Goal: Check status: Check status

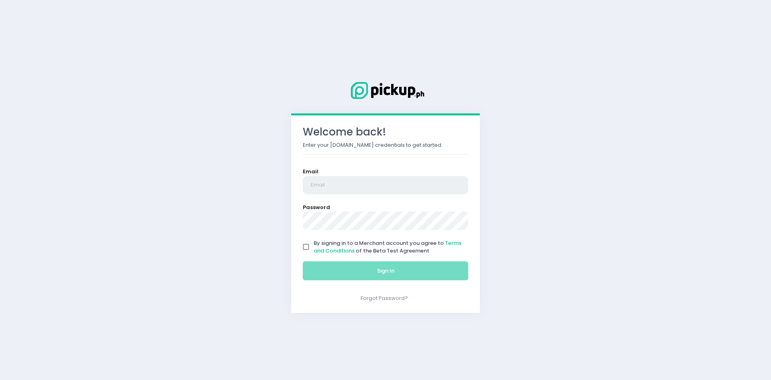
type input "[EMAIL_ADDRESS][DOMAIN_NAME]"
click at [307, 245] on input "By signing in to a Merchant account you agree to Terms and Conditions of the Be…" at bounding box center [306, 246] width 15 height 15
checkbox input "true"
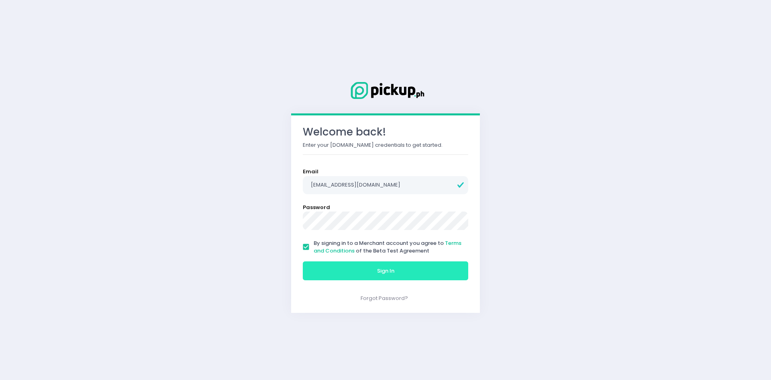
click at [343, 270] on button "Sign In" at bounding box center [386, 270] width 166 height 19
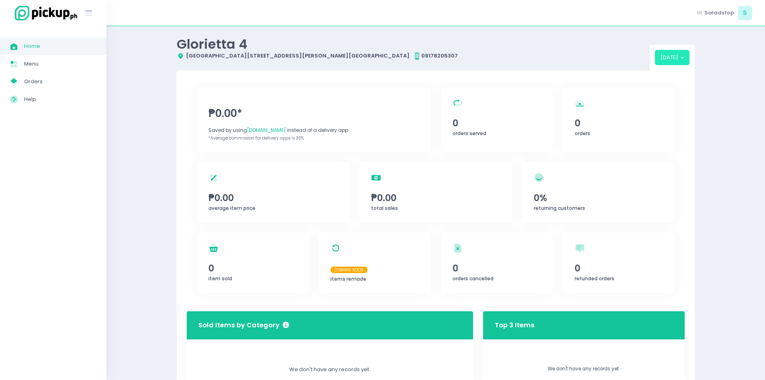
click at [684, 53] on button "[DATE]" at bounding box center [672, 57] width 35 height 15
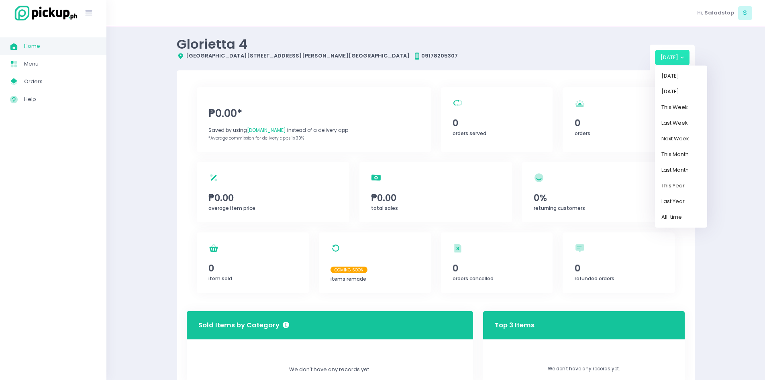
click at [380, 9] on div "Hi, Saladstop S" at bounding box center [435, 13] width 659 height 26
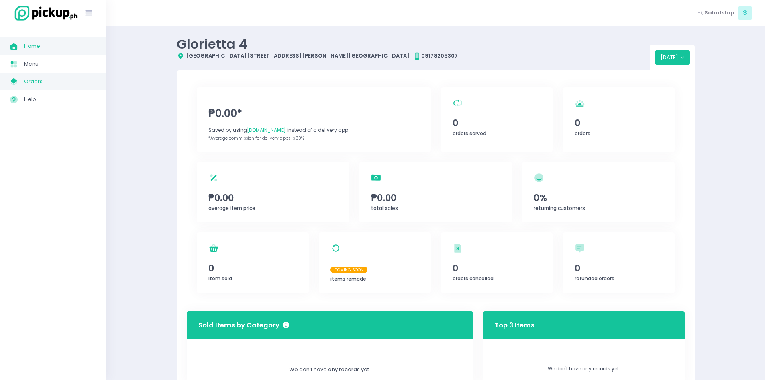
click at [27, 74] on link "My Store Created with Sketch. Orders" at bounding box center [53, 82] width 106 height 18
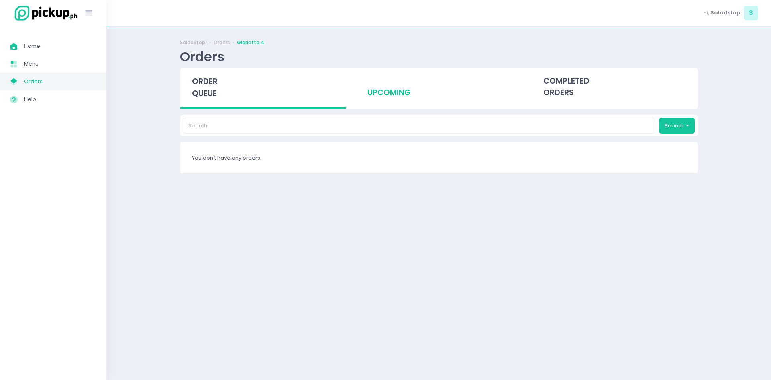
click at [399, 82] on div "upcoming" at bounding box center [439, 87] width 166 height 39
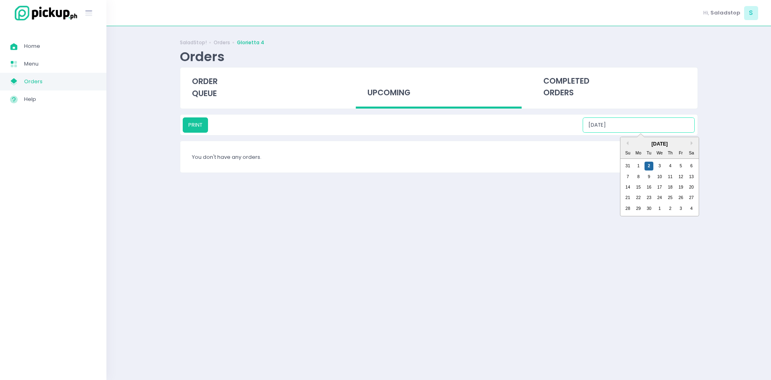
click at [638, 126] on input "[DATE]" at bounding box center [639, 124] width 112 height 15
click at [660, 163] on div "3" at bounding box center [659, 166] width 9 height 9
type input "[DATE]"
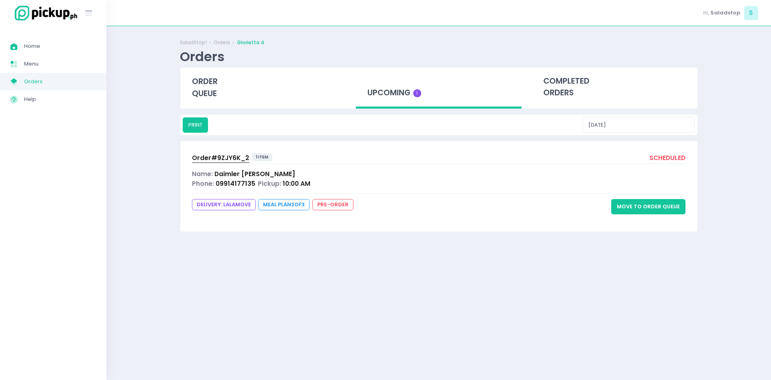
click at [225, 184] on span "09914177135" at bounding box center [236, 183] width 40 height 8
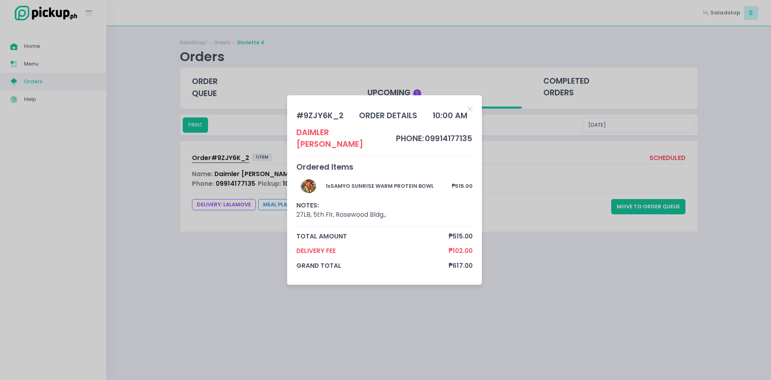
click at [346, 359] on div "# 9ZJY6K_2 order details 10:00 AM Daimler [PERSON_NAME] phone: 09914177135 Orde…" at bounding box center [385, 190] width 771 height 380
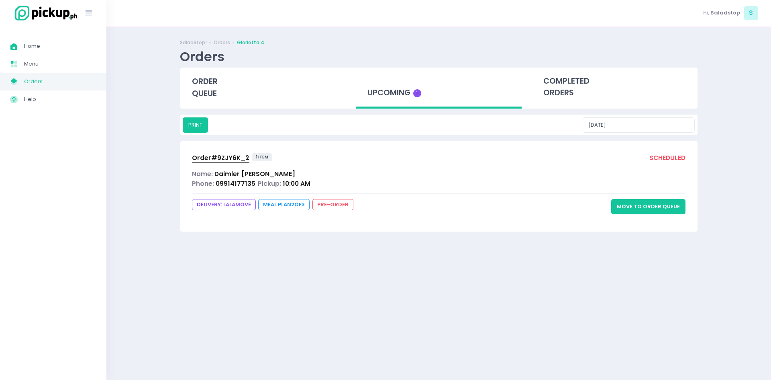
click at [239, 170] on span "Daimler [PERSON_NAME]" at bounding box center [255, 174] width 81 height 8
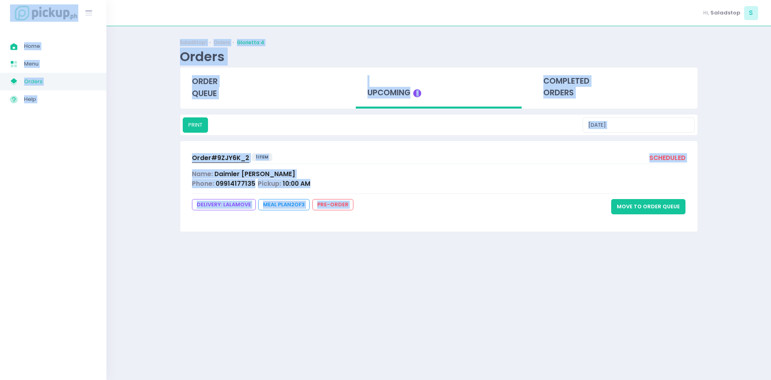
click at [220, 160] on span "Order# 9ZJY6K_2" at bounding box center [220, 157] width 57 height 8
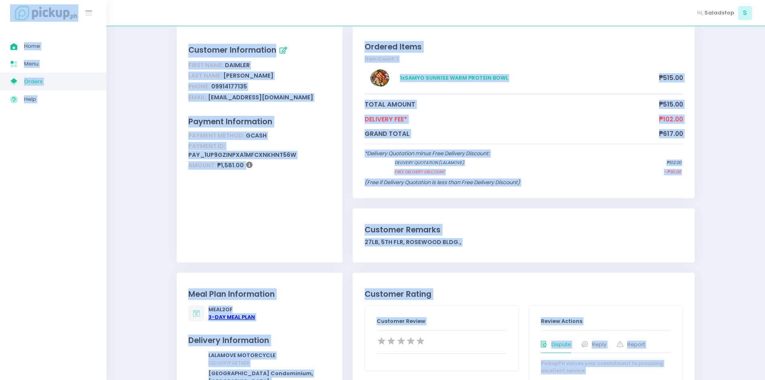
scroll to position [80, 0]
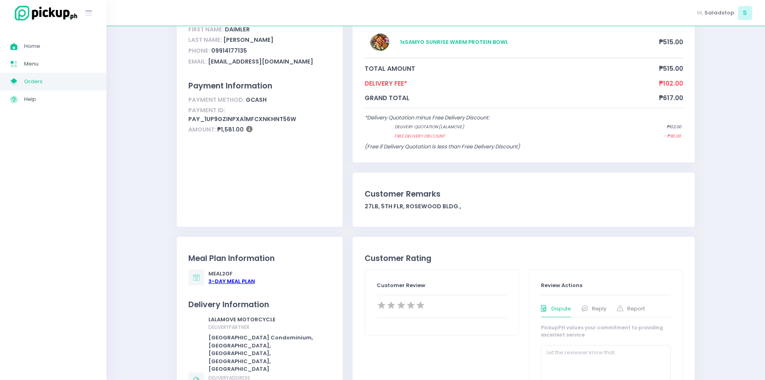
click at [238, 281] on div "3 -Day Meal Plan" at bounding box center [232, 281] width 47 height 8
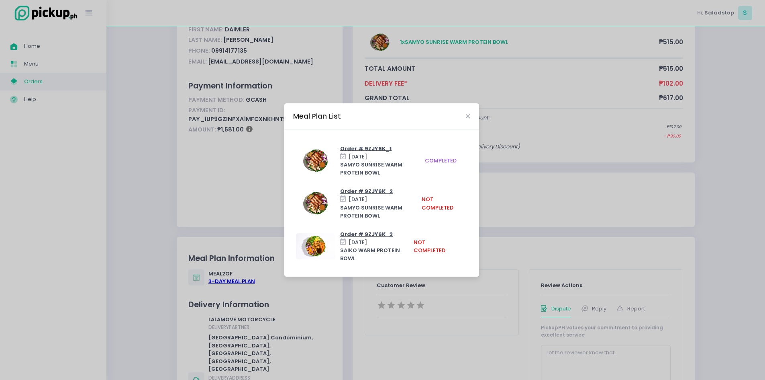
click at [245, 189] on div "Meal Plan List Order # 9ZJY6K_1 [DATE] SAMYO SUNRISE WARM PROTEIN BOWL complete…" at bounding box center [382, 190] width 765 height 380
